Goal: Check status

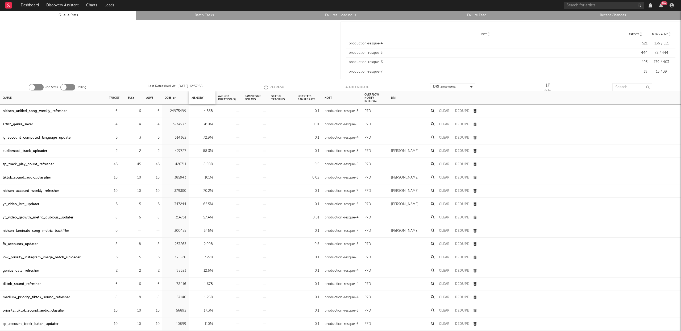
click at [203, 98] on div "Memory" at bounding box center [202, 97] width 27 height 13
click at [184, 96] on div "Jobs" at bounding box center [175, 97] width 27 height 13
click at [193, 96] on div "Memory" at bounding box center [197, 97] width 12 height 11
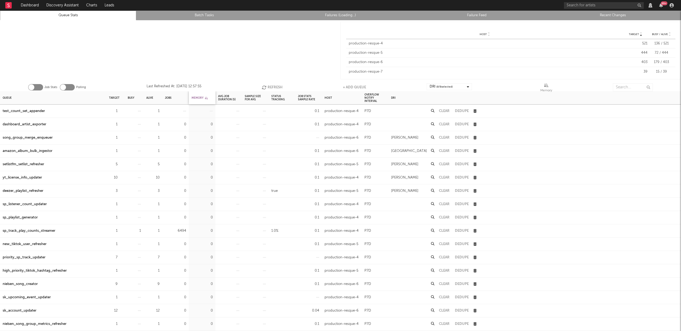
click at [193, 96] on div "Memory" at bounding box center [199, 97] width 16 height 11
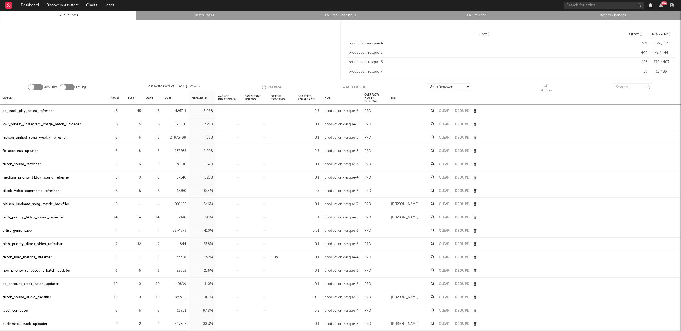
click at [611, 13] on link "Recent Changes" at bounding box center [612, 15] width 130 height 6
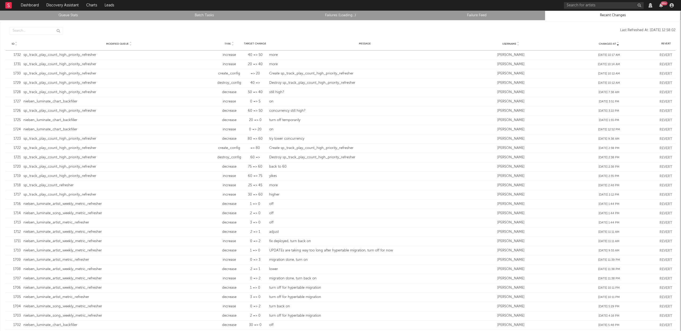
click at [68, 13] on link "Queue Stats" at bounding box center [68, 15] width 130 height 6
